Goal: Check status: Check status

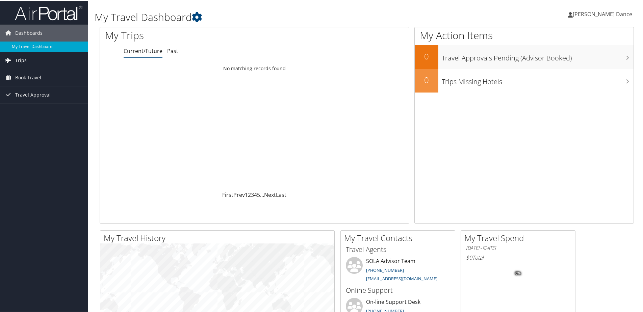
click at [36, 56] on link "Trips" at bounding box center [44, 59] width 88 height 17
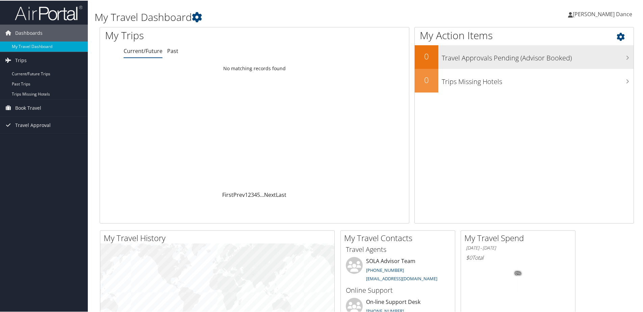
click at [520, 57] on h3 "Travel Approvals Pending (Advisor Booked)" at bounding box center [538, 55] width 192 height 13
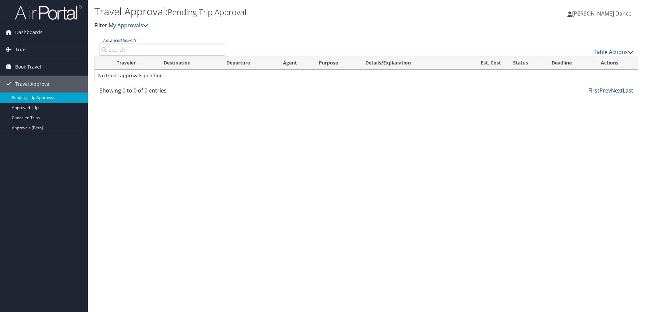
click at [40, 98] on link "Pending Trip Approvals" at bounding box center [44, 97] width 88 height 10
click at [57, 128] on link "Approvals (Beta)" at bounding box center [44, 128] width 88 height 10
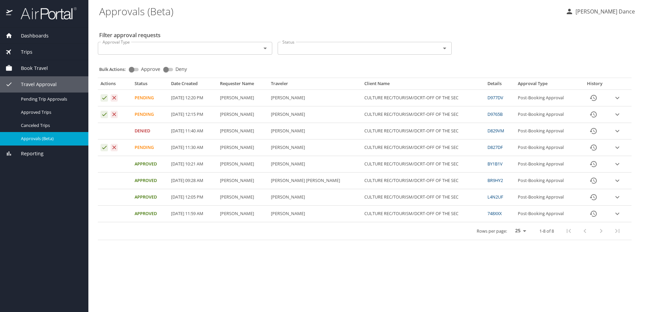
click at [157, 106] on td "Pending" at bounding box center [150, 98] width 37 height 17
click at [210, 113] on PM "09/02/2025, 12:15 PM" at bounding box center [192, 114] width 49 height 17
click at [177, 114] on PM "09/02/2025, 12:15 PM" at bounding box center [192, 114] width 49 height 17
click at [492, 115] on link "D9765B" at bounding box center [495, 114] width 15 height 6
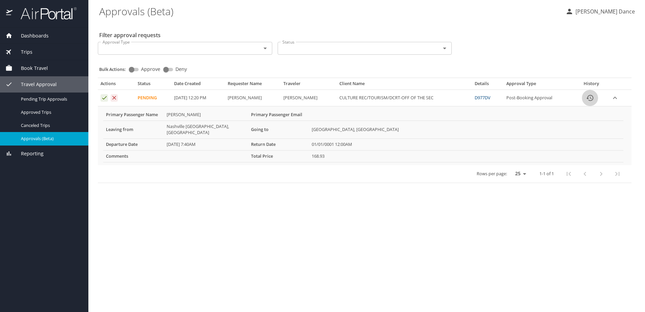
click at [592, 98] on icon "History" at bounding box center [590, 98] width 8 height 8
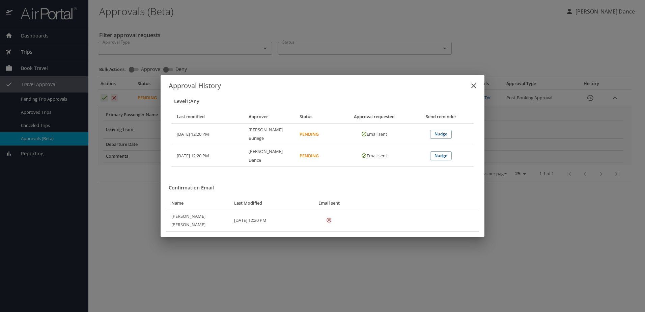
click at [475, 90] on icon "close" at bounding box center [474, 86] width 8 height 8
